Goal: Information Seeking & Learning: Find specific fact

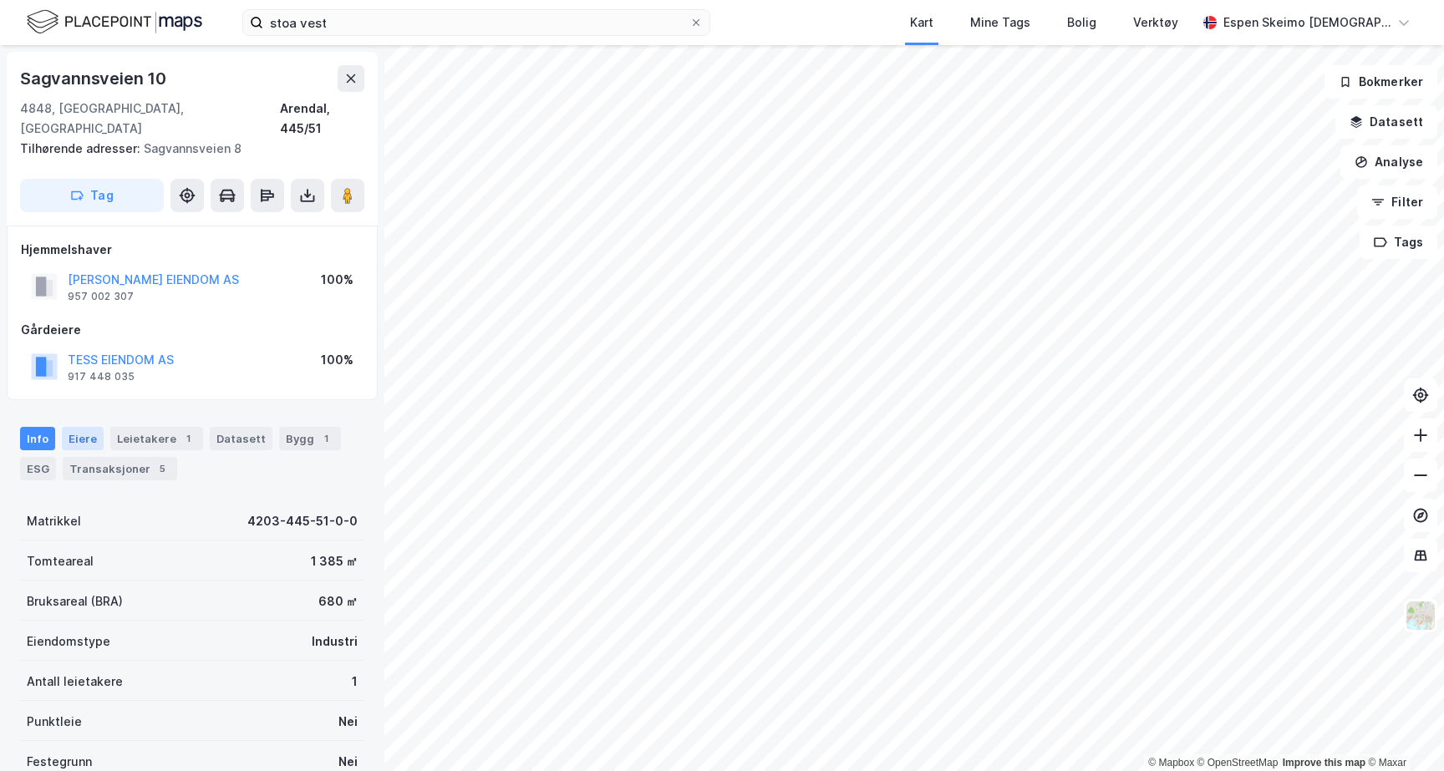
click at [70, 427] on div "Eiere" at bounding box center [83, 438] width 42 height 23
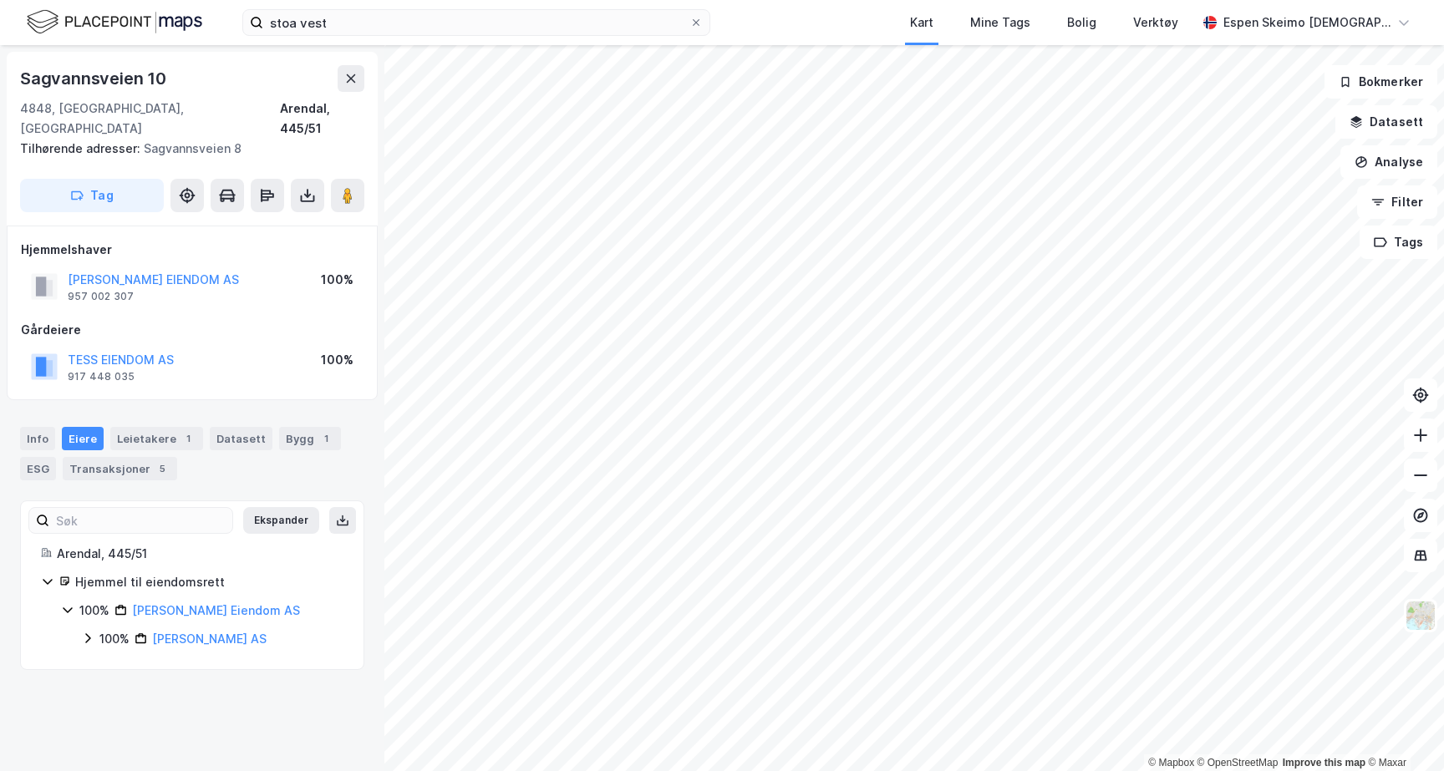
click at [115, 629] on div "100%" at bounding box center [114, 639] width 30 height 20
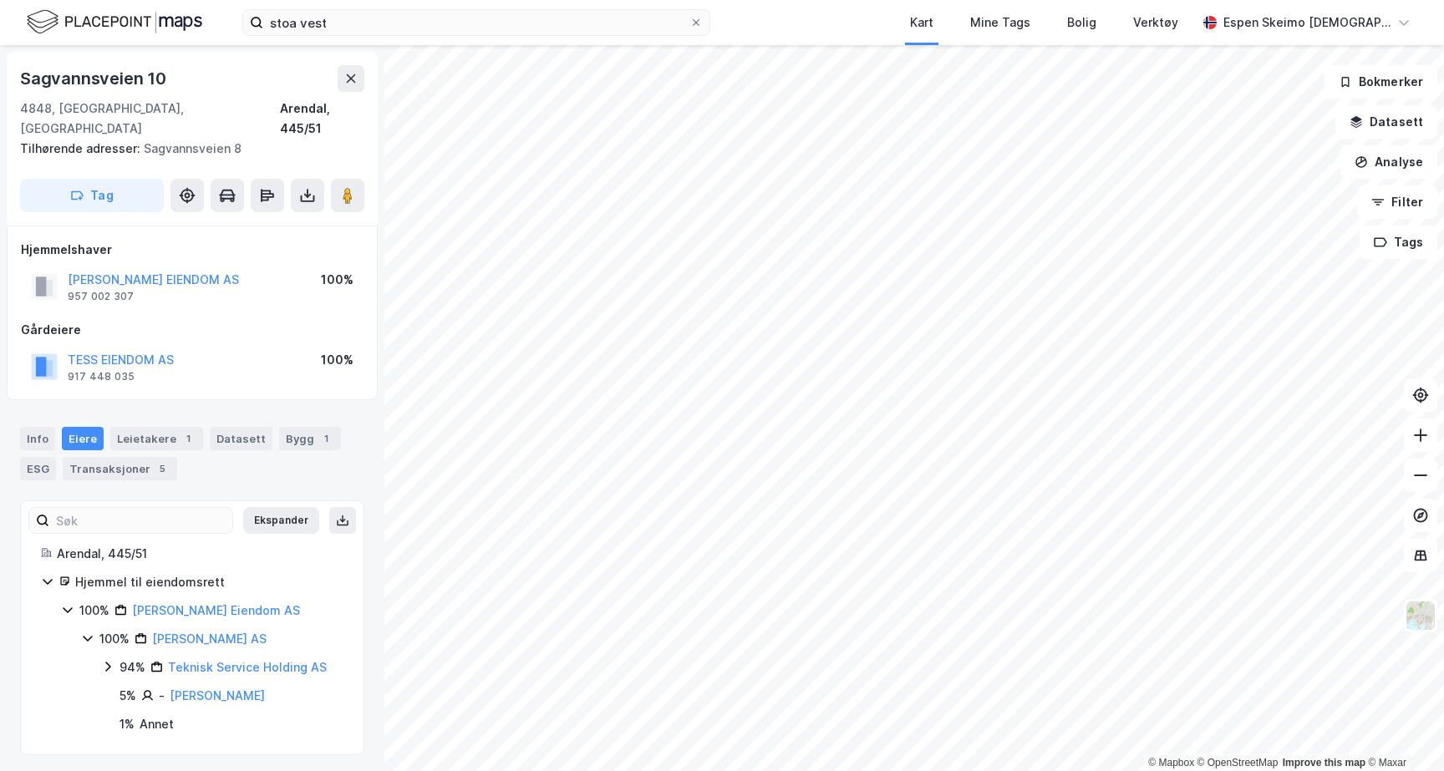
click at [128, 658] on div "94%" at bounding box center [132, 668] width 26 height 20
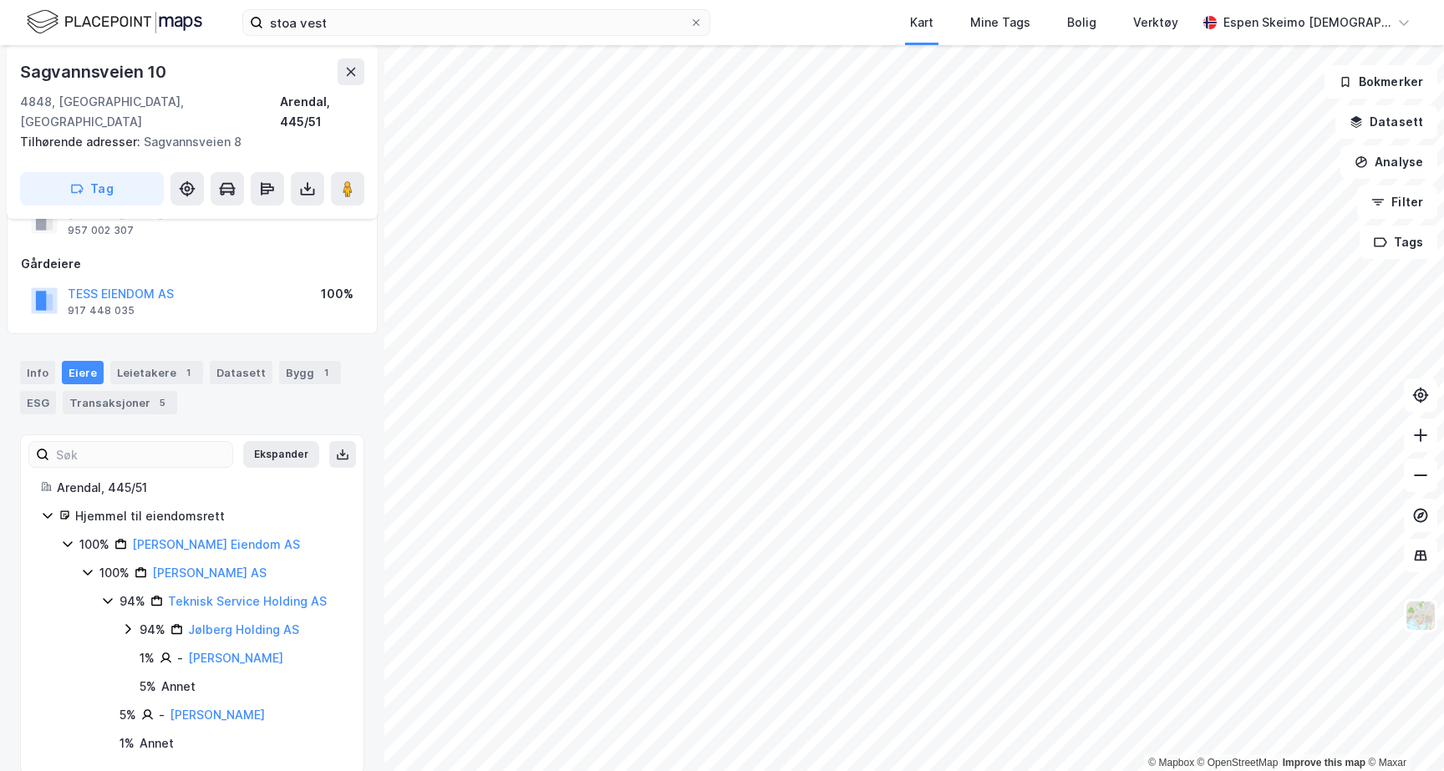
scroll to position [70, 0]
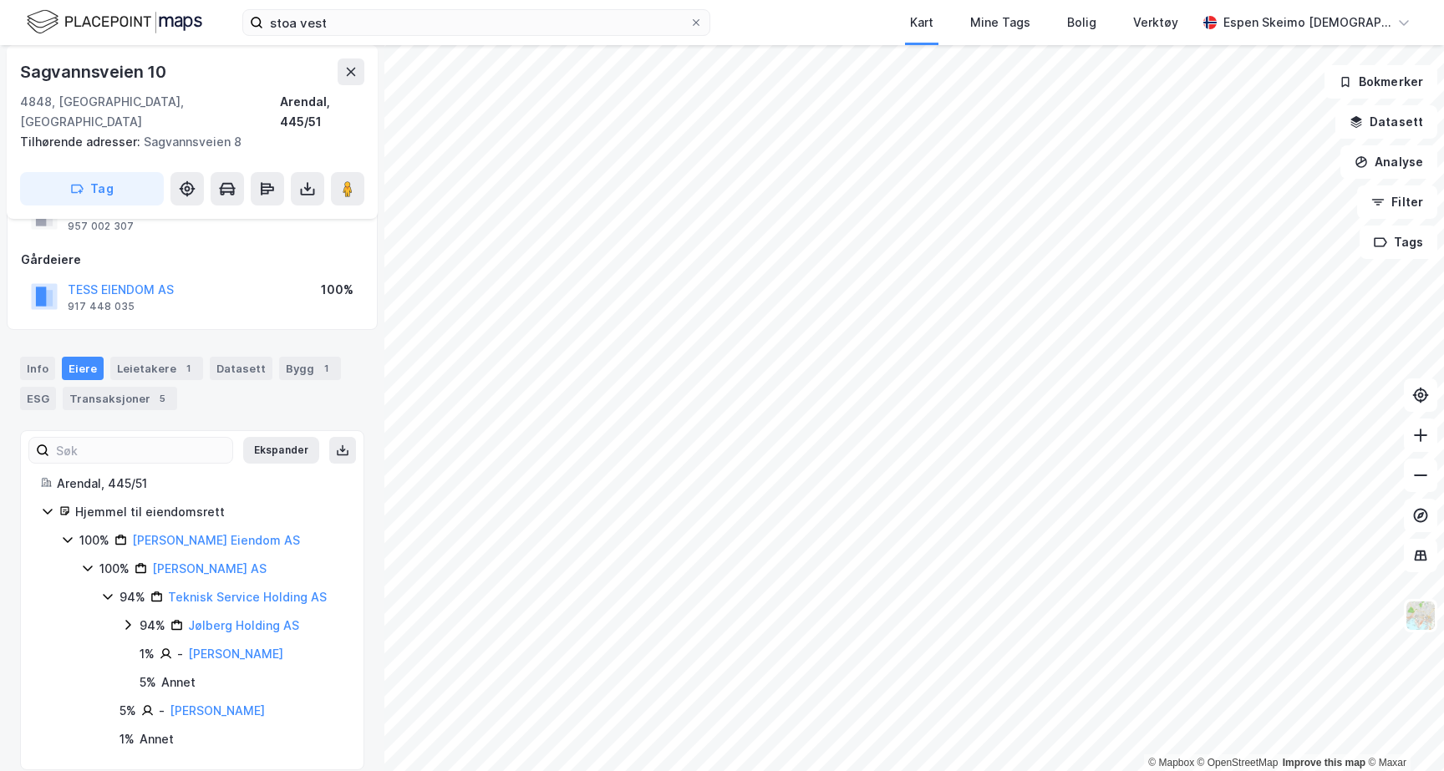
click at [141, 616] on div "94%" at bounding box center [153, 626] width 26 height 20
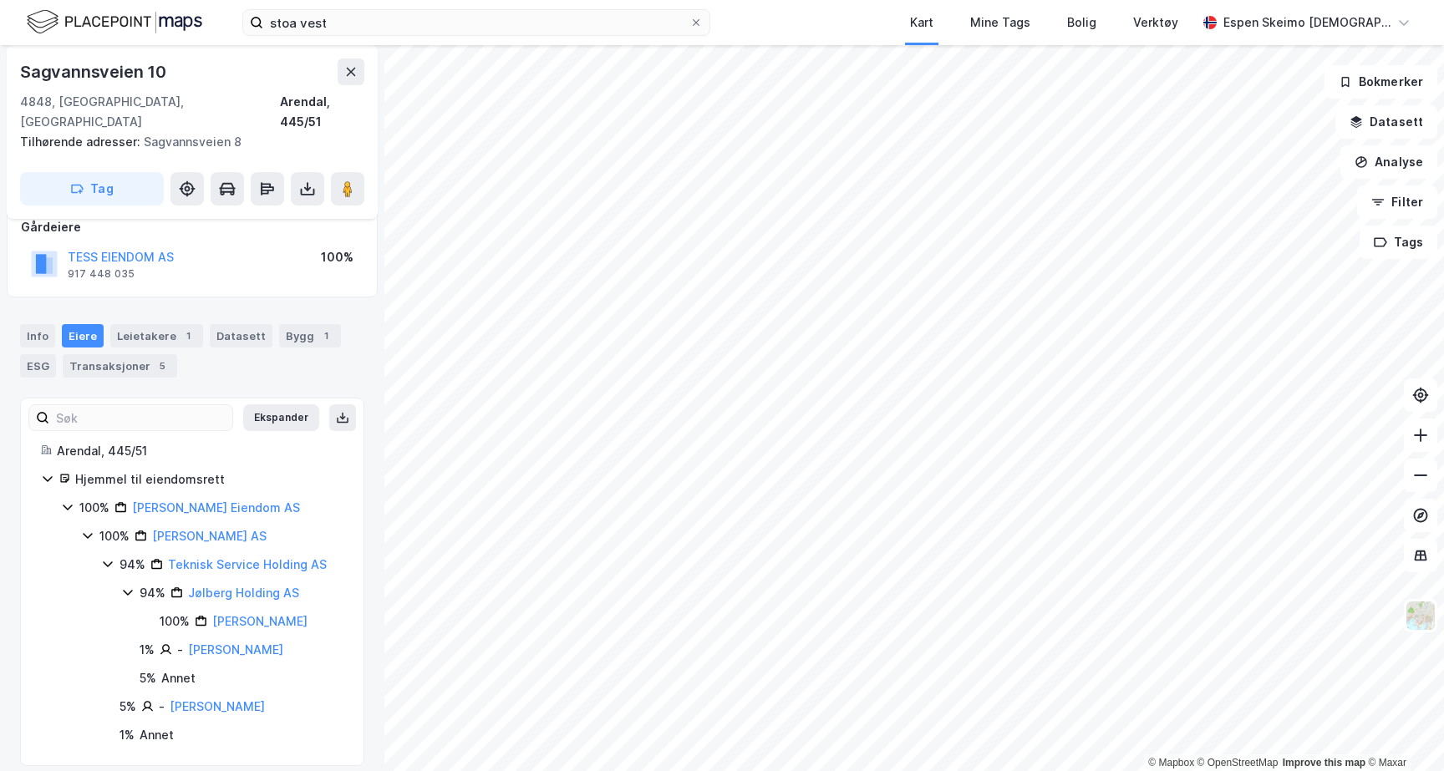
scroll to position [119, 0]
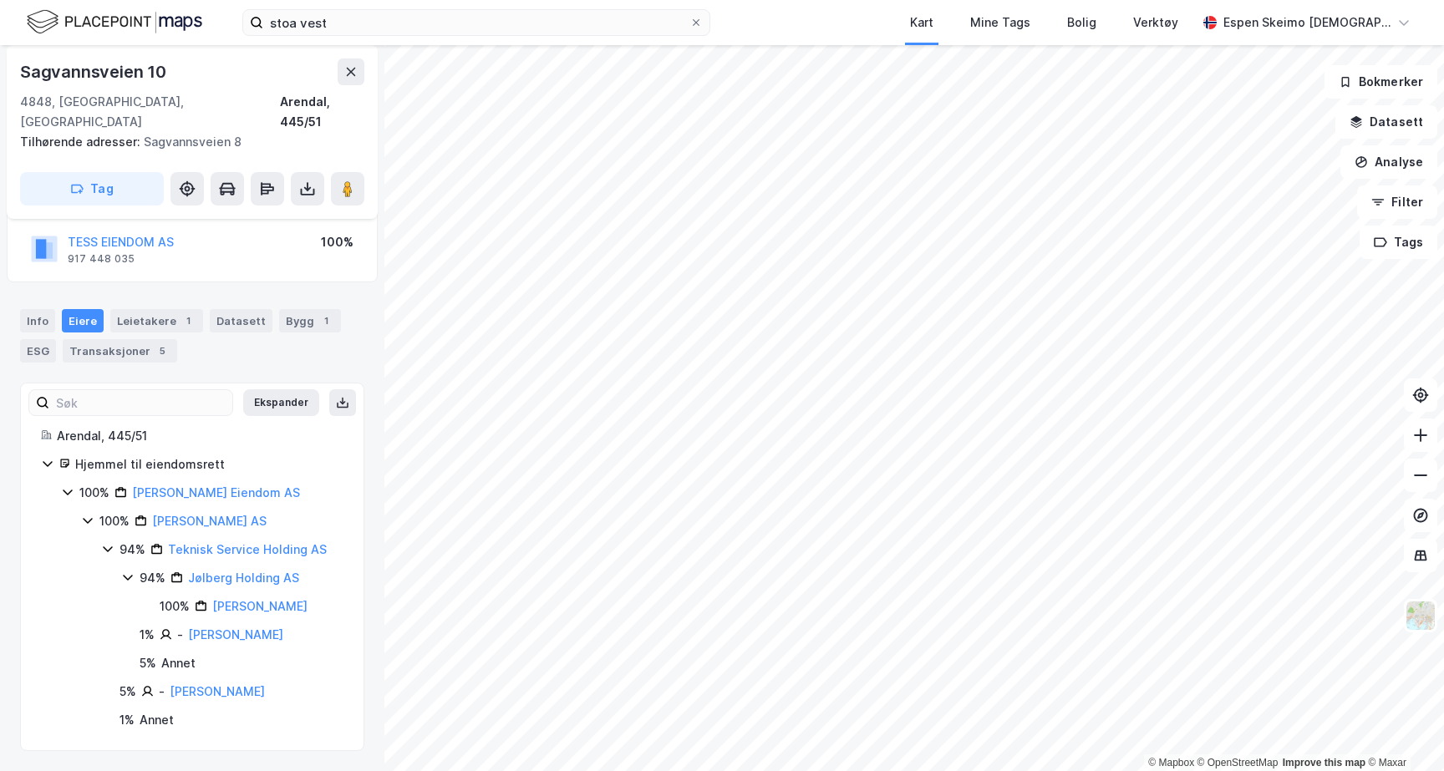
click at [161, 597] on div "100%" at bounding box center [175, 607] width 30 height 20
click at [159, 637] on div "1% - [PERSON_NAME]" at bounding box center [242, 635] width 204 height 20
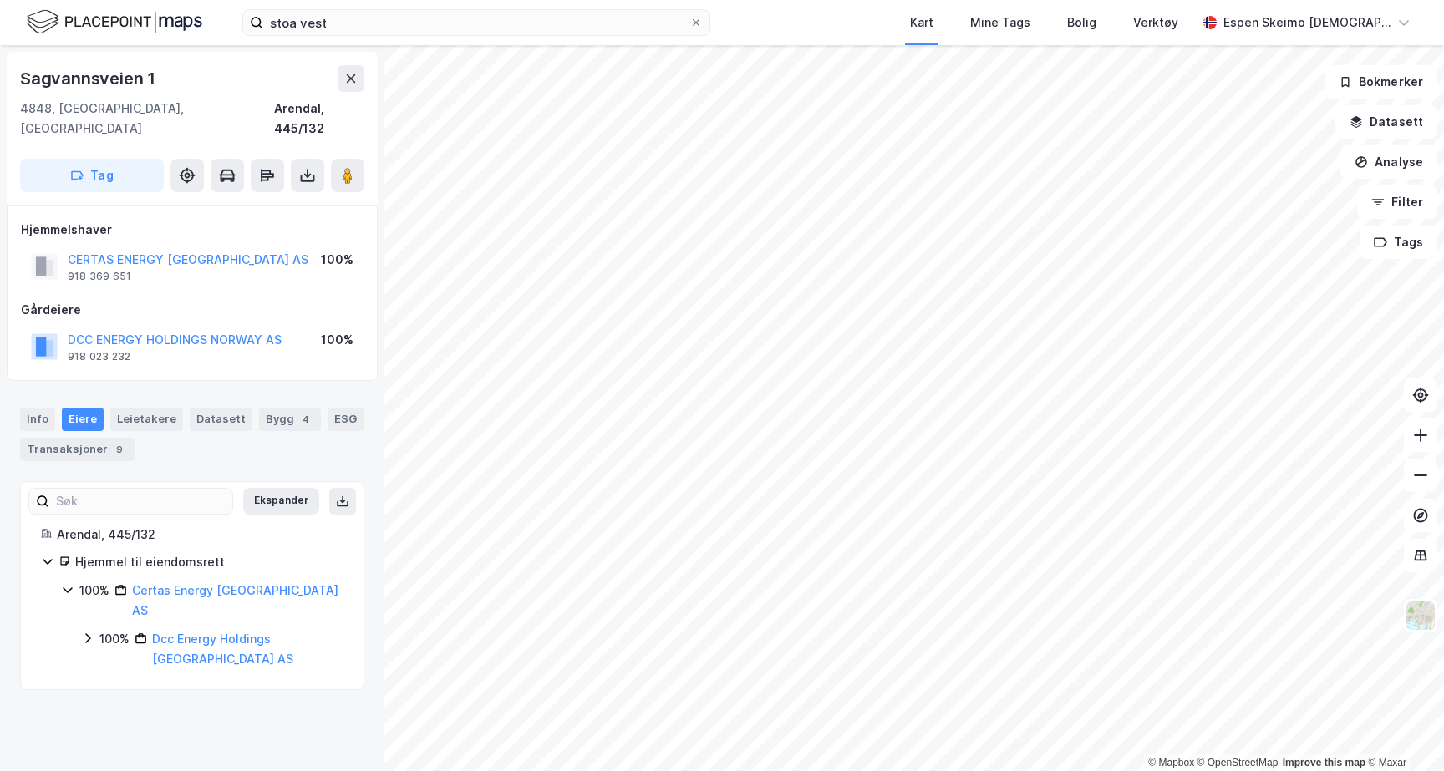
click at [98, 629] on div "100% Dcc Energy Holdings [GEOGRAPHIC_DATA] AS" at bounding box center [212, 649] width 262 height 40
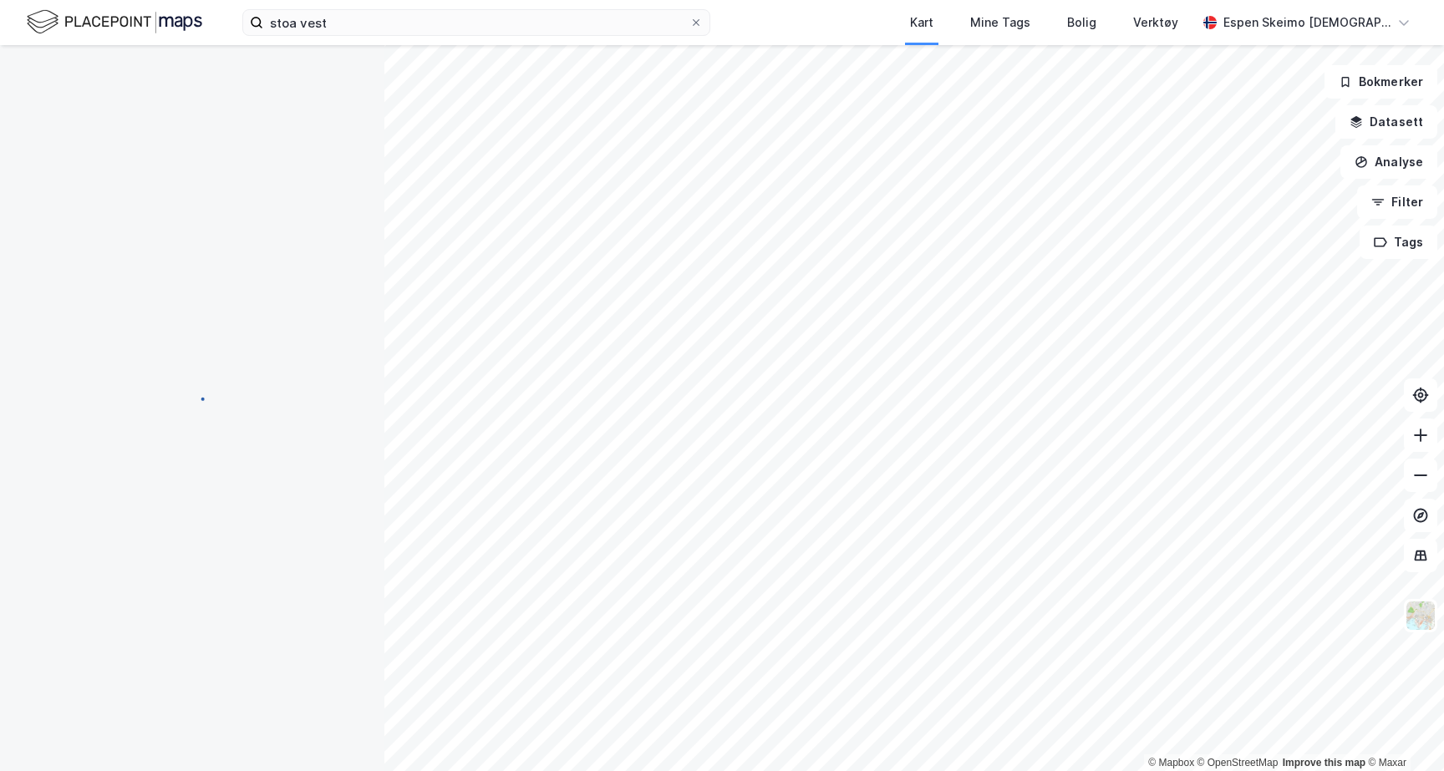
scroll to position [43, 0]
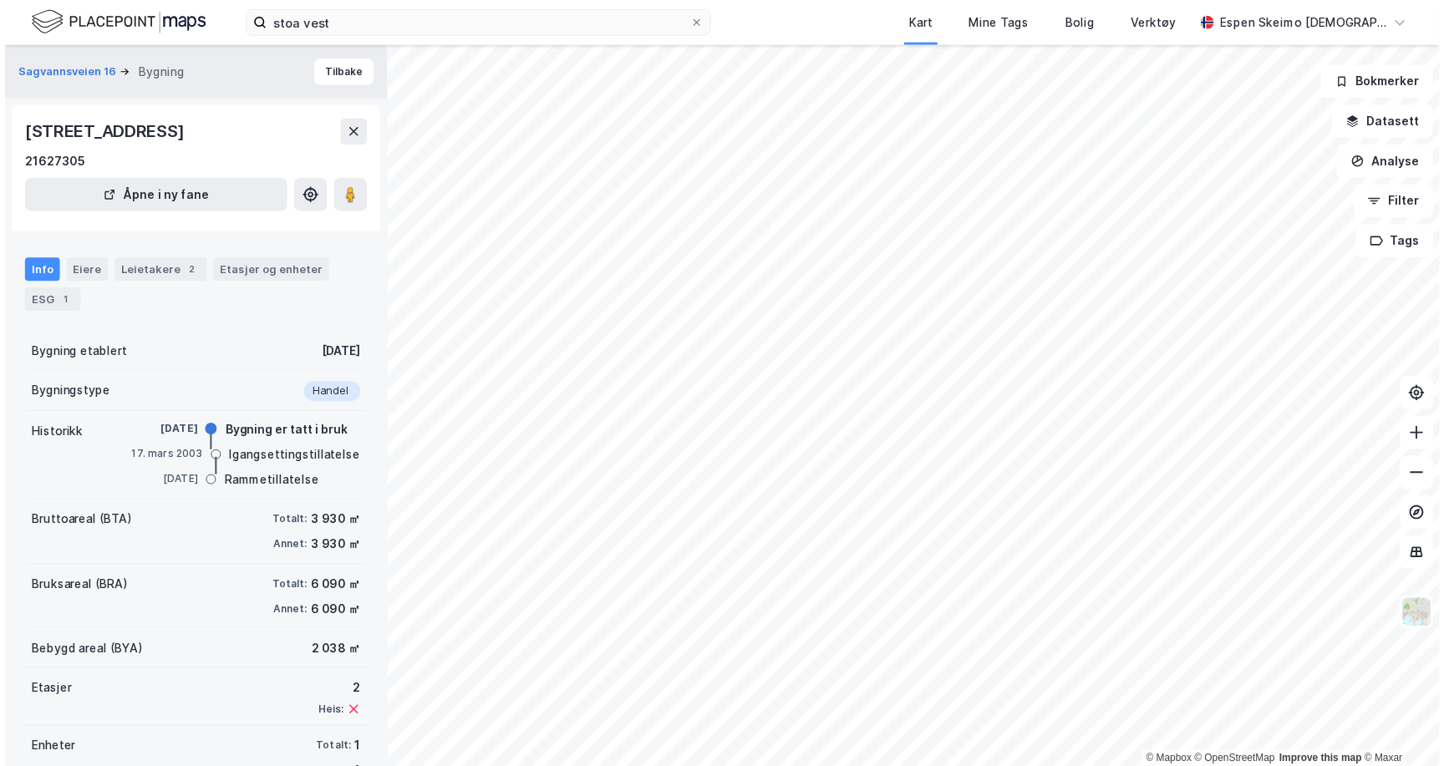
scroll to position [15, 0]
